Goal: Task Accomplishment & Management: Complete application form

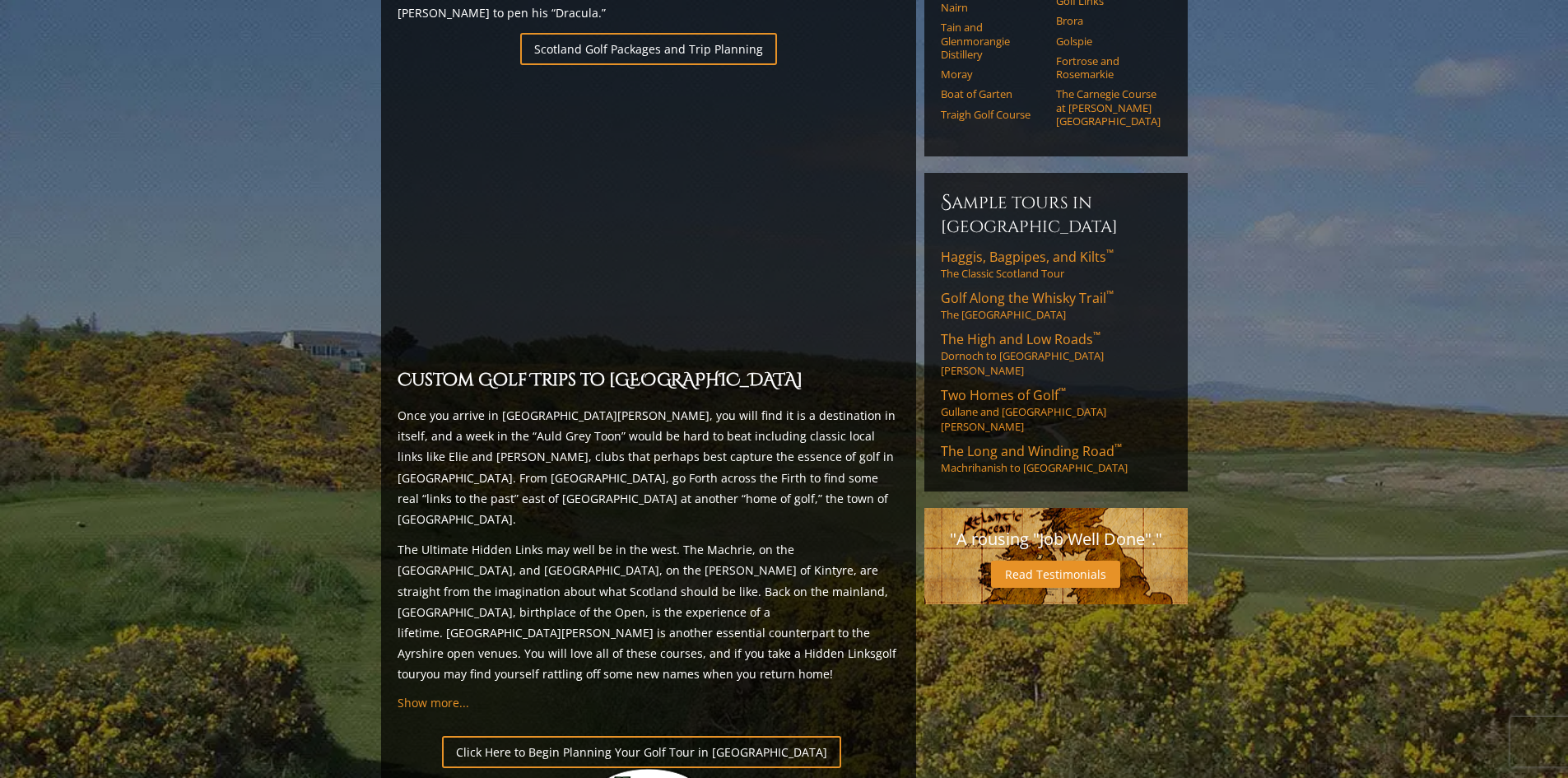
scroll to position [1200, 0]
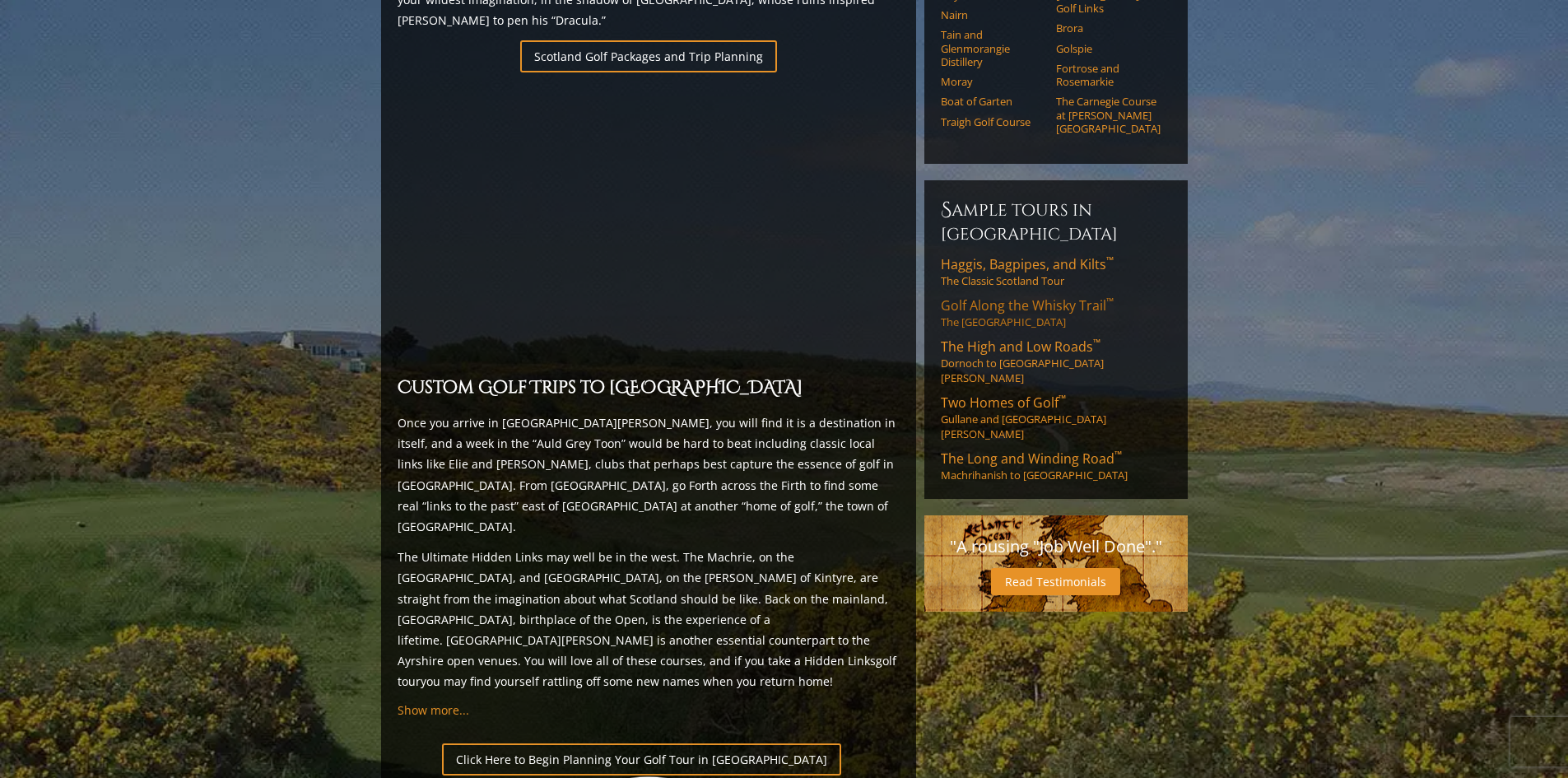
drag, startPoint x: 1040, startPoint y: 246, endPoint x: 996, endPoint y: 247, distance: 44.0
click at [996, 296] on span "Golf Along the Whisky Trail ™" at bounding box center [1028, 305] width 173 height 18
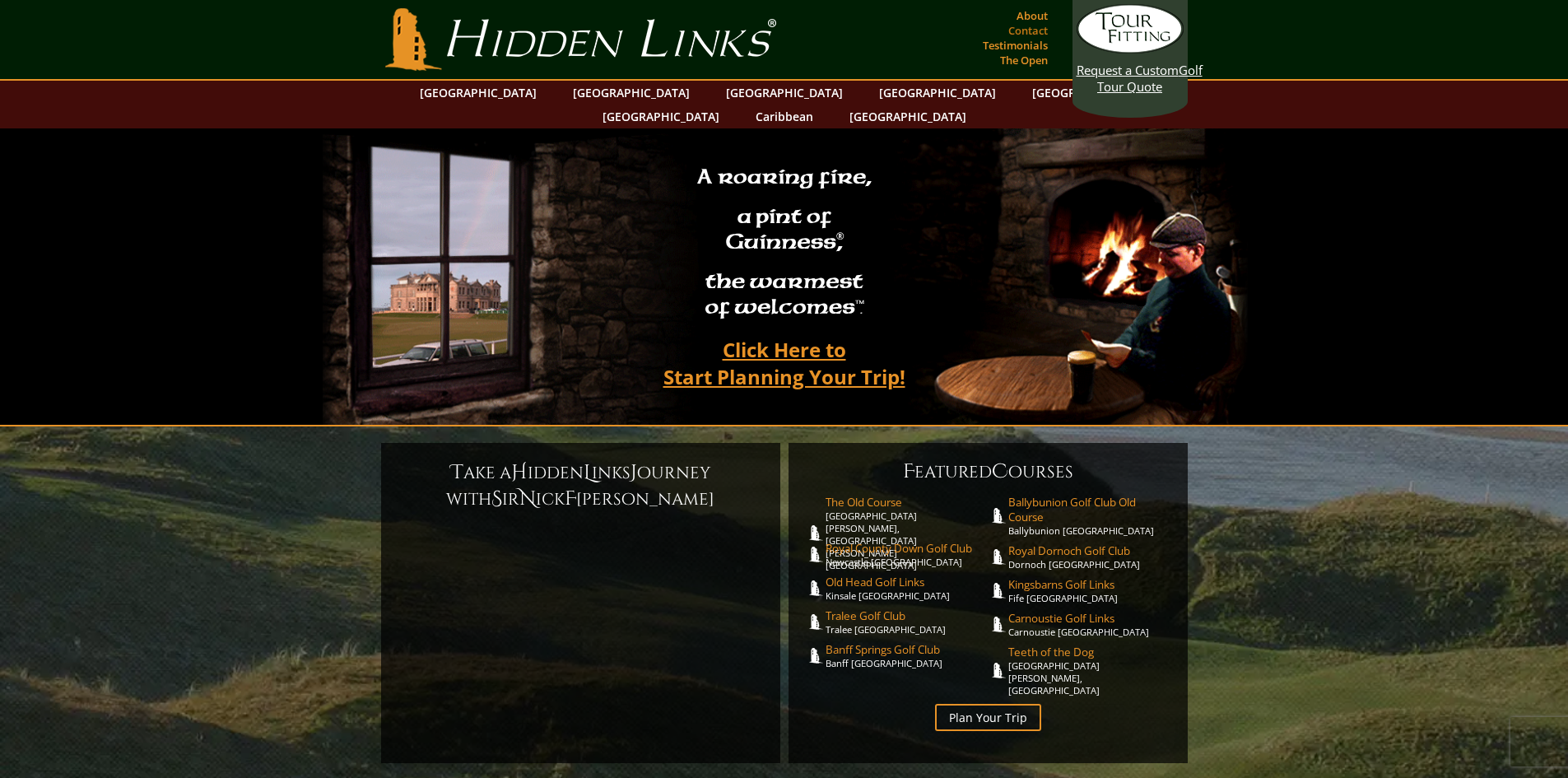
click at [1029, 32] on link "Contact" at bounding box center [1028, 31] width 48 height 23
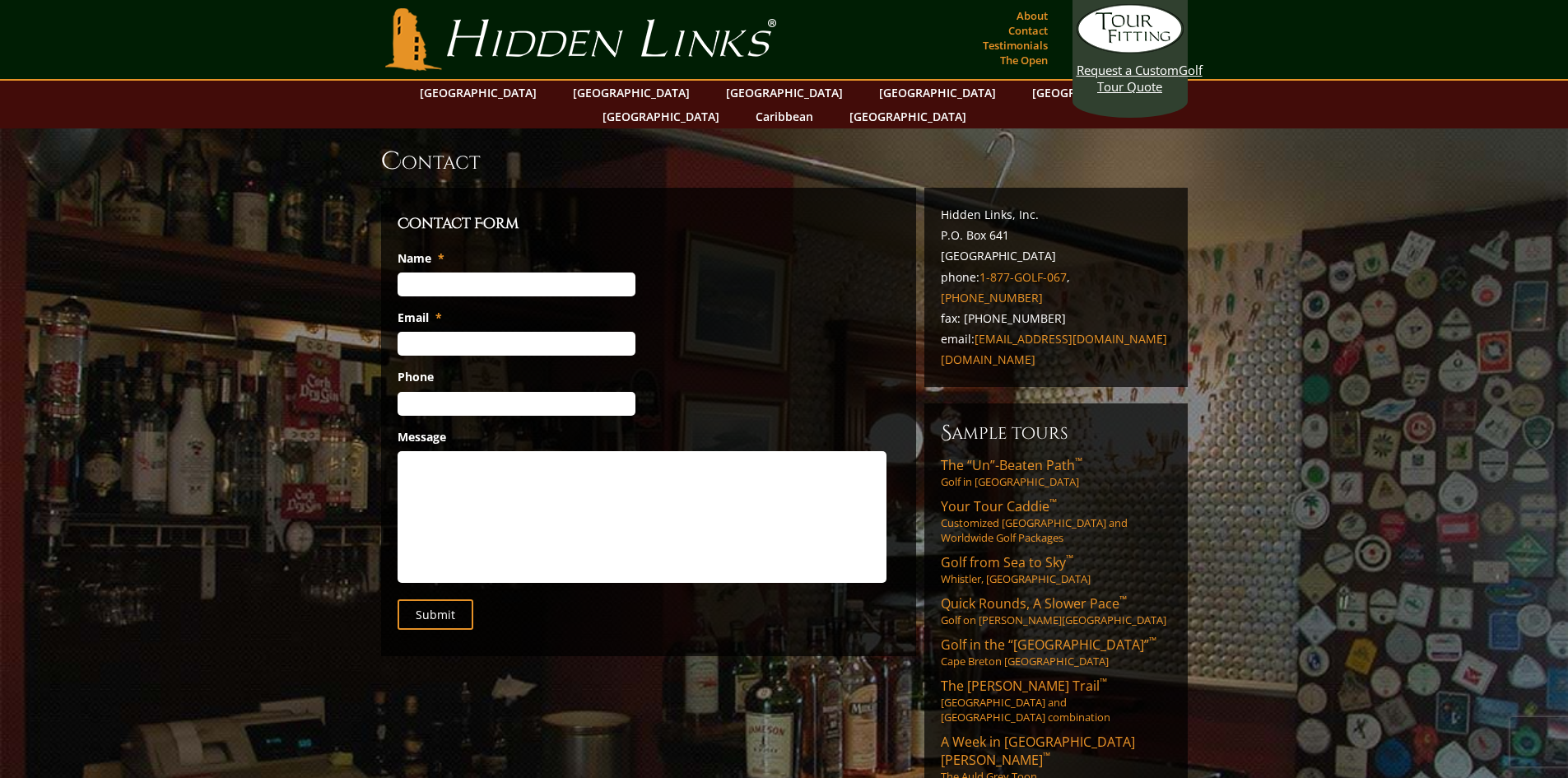
click at [460, 273] on input "Name *" at bounding box center [516, 284] width 238 height 24
type input "Grace"
type input "greynolds@bclenterprise.com"
type input "(513) 543-3993"
click at [411, 451] on textarea "Message" at bounding box center [642, 517] width 489 height 132
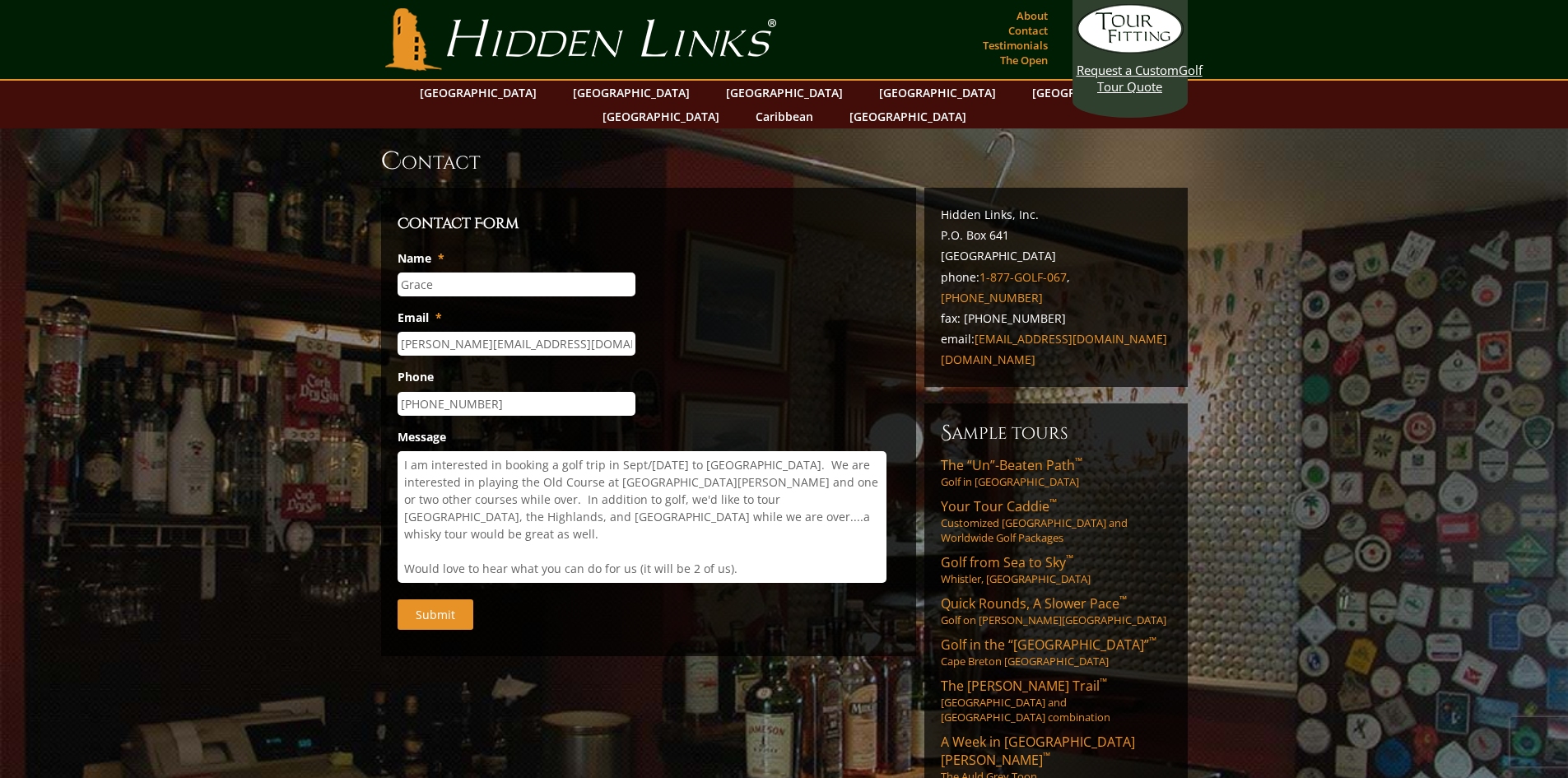
type textarea "I am interested in booking a golf trip in Sept/Oct 2026 to Scotland. We are int…"
click at [445, 600] on input "Submit" at bounding box center [436, 614] width 76 height 30
